Goal: Task Accomplishment & Management: Manage account settings

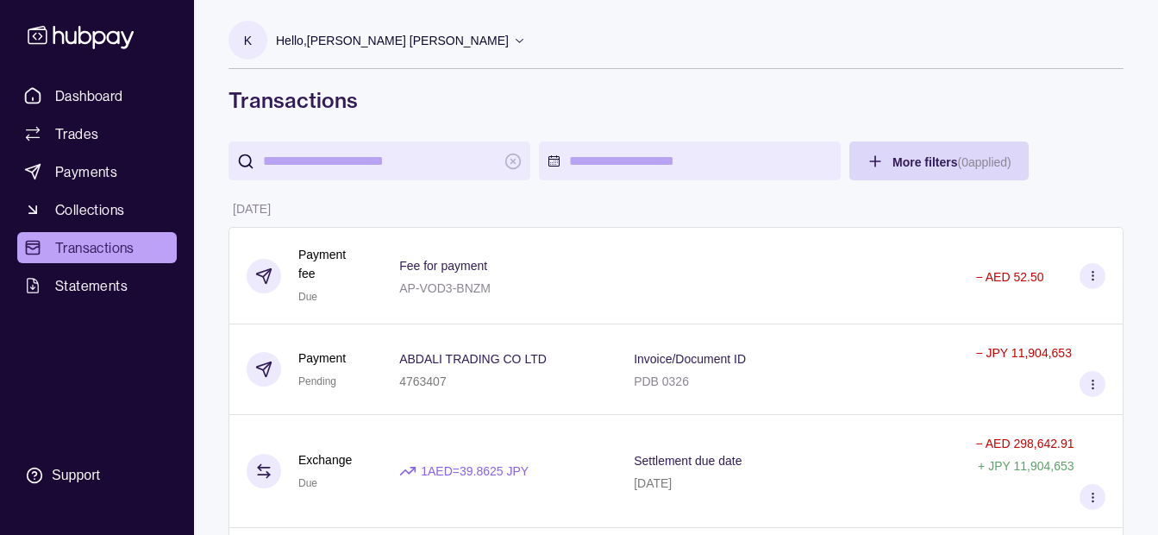
click at [413, 41] on p "Hello, [PERSON_NAME] [PERSON_NAME]" at bounding box center [392, 40] width 233 height 19
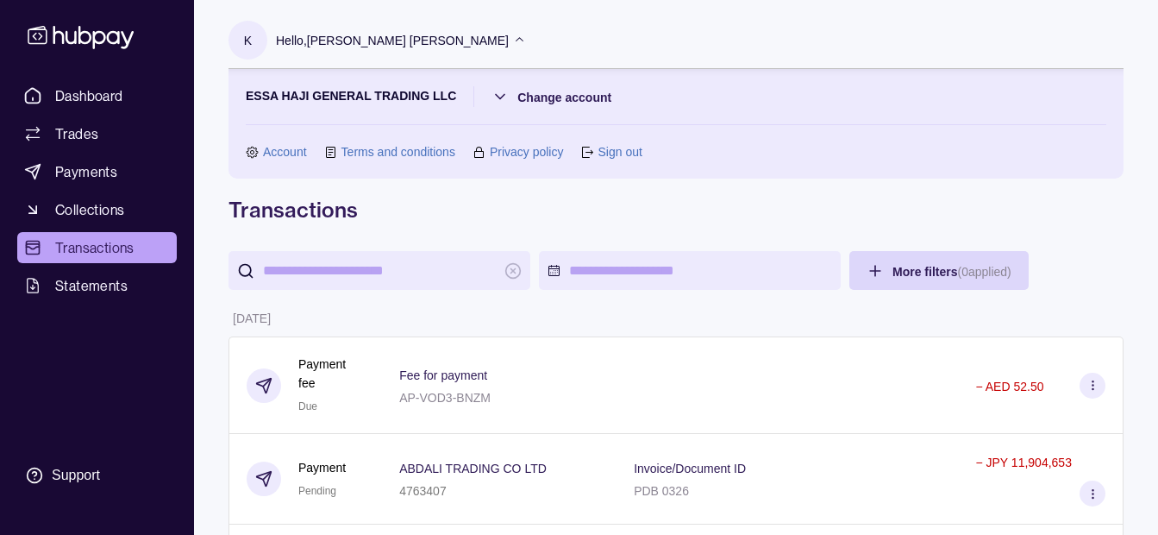
click at [413, 41] on p "Hello, [PERSON_NAME] [PERSON_NAME]" at bounding box center [392, 40] width 233 height 19
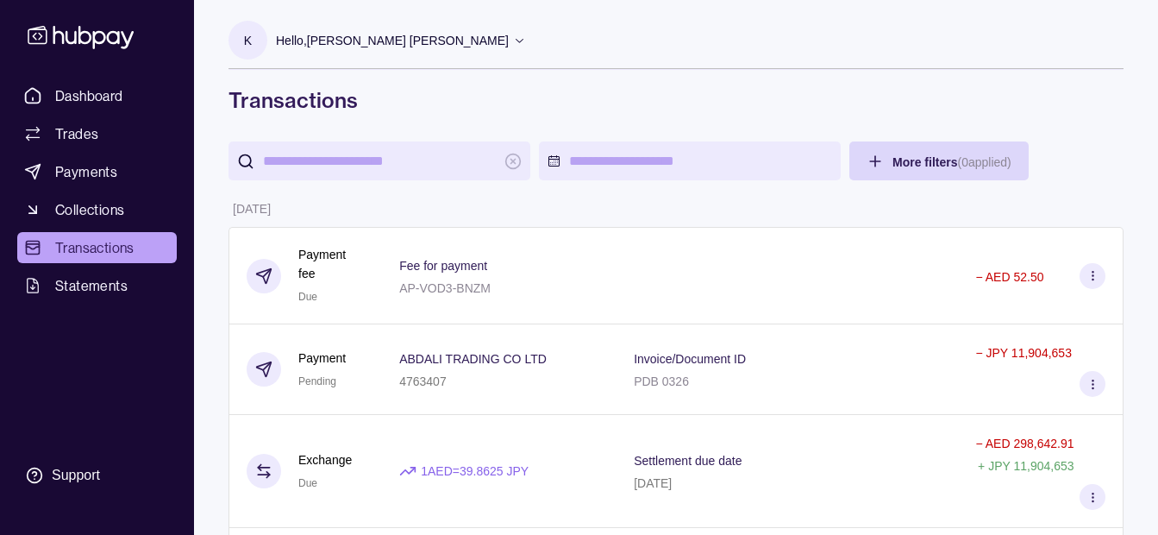
click at [408, 42] on p "Hello, [PERSON_NAME] [PERSON_NAME]" at bounding box center [392, 40] width 233 height 19
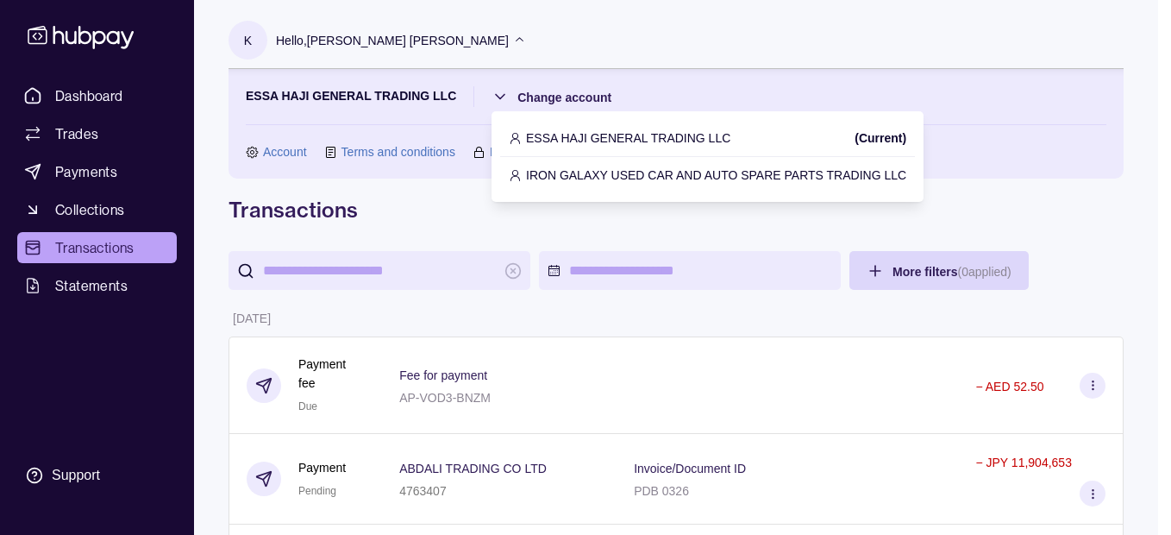
click at [581, 134] on p "ESSA HAJI GENERAL TRADING LLC" at bounding box center [628, 138] width 204 height 19
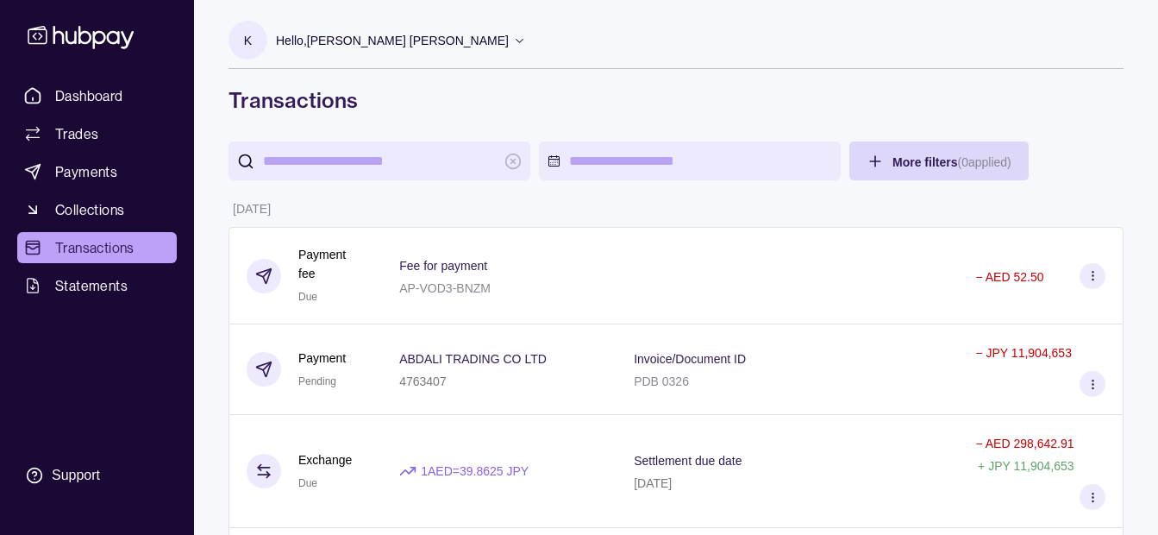
click at [398, 46] on p "Hello, [PERSON_NAME] [PERSON_NAME]" at bounding box center [392, 40] width 233 height 19
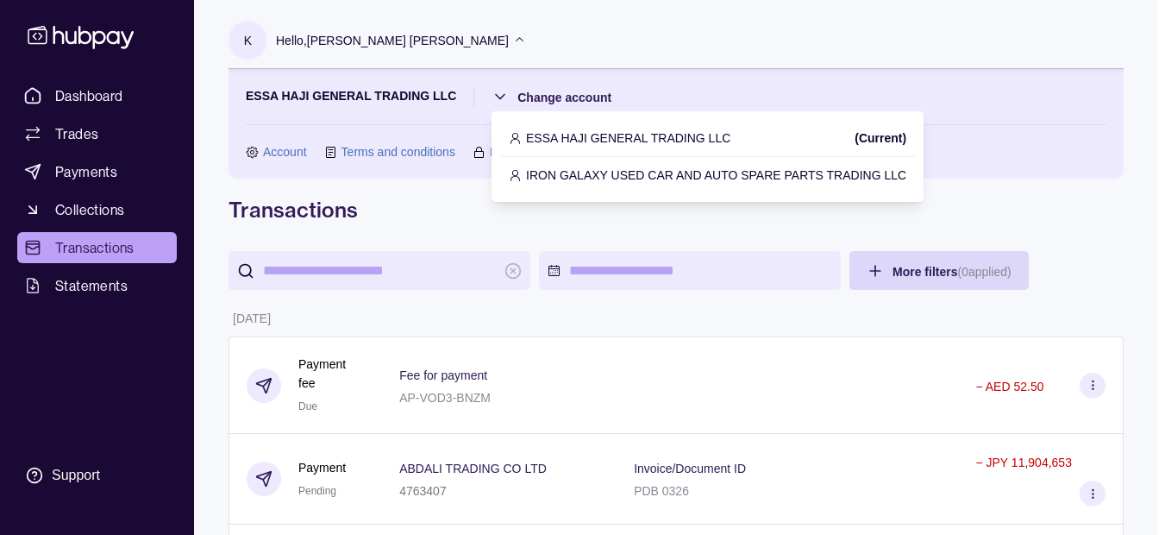
click at [591, 176] on p "IRON GALAXY USED CAR AND AUTO SPARE PARTS TRADING LLC" at bounding box center [716, 175] width 380 height 19
